Goal: Transaction & Acquisition: Purchase product/service

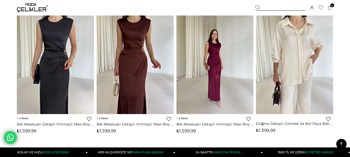
scroll to position [1217, 0]
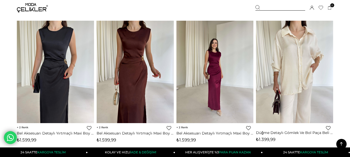
click at [39, 12] on img at bounding box center [32, 7] width 31 height 9
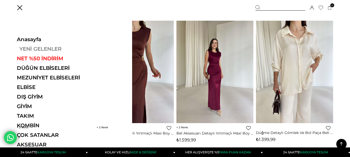
click at [39, 50] on link "YENİ GELENLER" at bounding box center [52, 49] width 71 height 6
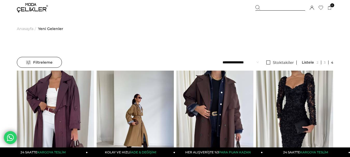
click at [29, 4] on img at bounding box center [32, 7] width 31 height 9
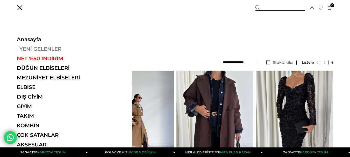
click at [28, 50] on link "YENİ GELENLER" at bounding box center [52, 49] width 71 height 6
click at [26, 50] on link "YENİ GELENLER" at bounding box center [52, 49] width 71 height 6
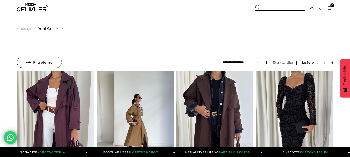
click at [265, 9] on div at bounding box center [280, 7] width 50 height 5
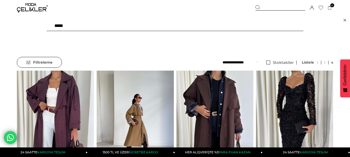
click at [276, 7] on div at bounding box center [280, 7] width 50 height 5
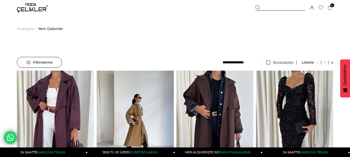
click at [276, 6] on div at bounding box center [280, 7] width 50 height 5
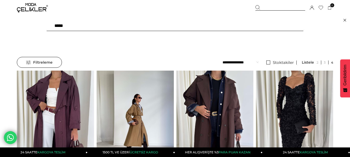
click at [94, 27] on input "text" at bounding box center [175, 26] width 257 height 10
type input "******"
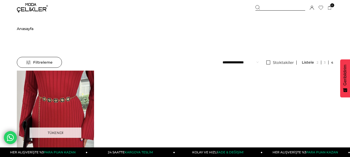
click at [58, 106] on link "Tükendi" at bounding box center [55, 138] width 77 height 134
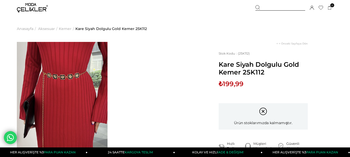
click at [35, 6] on img at bounding box center [32, 7] width 31 height 9
